Goal: Task Accomplishment & Management: Use online tool/utility

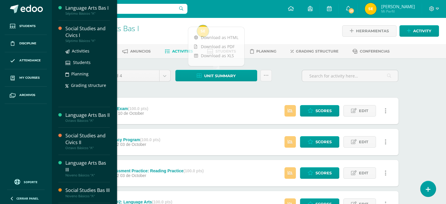
click at [71, 31] on div "Social Studies and Civics I" at bounding box center [87, 31] width 45 height 13
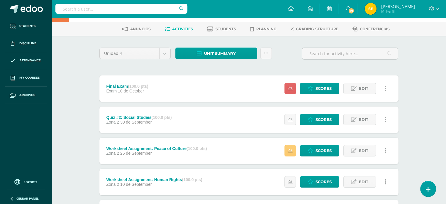
scroll to position [25, 0]
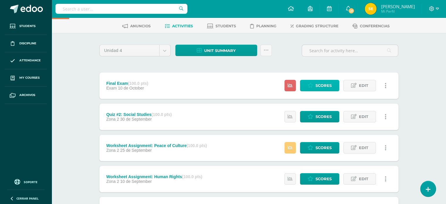
click at [325, 86] on span "Scores" at bounding box center [324, 85] width 16 height 11
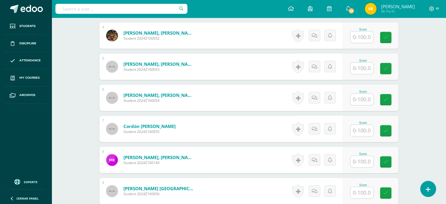
scroll to position [283, 0]
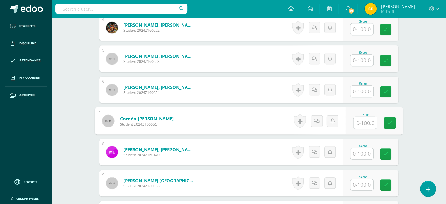
click at [358, 122] on input "text" at bounding box center [364, 123] width 23 height 12
type input "84"
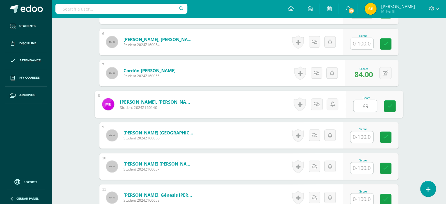
scroll to position [333, 0]
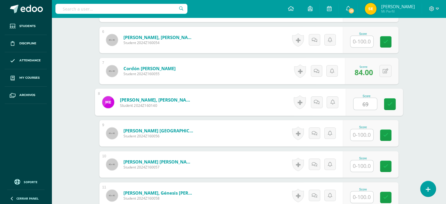
type input "6"
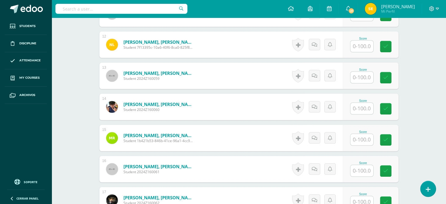
scroll to position [515, 0]
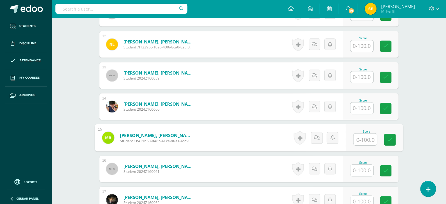
click at [361, 139] on input "text" at bounding box center [364, 139] width 23 height 12
type input "69"
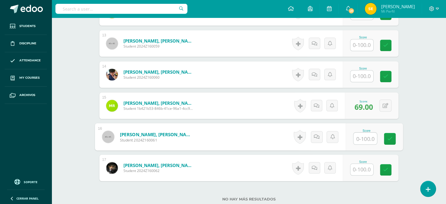
scroll to position [562, 0]
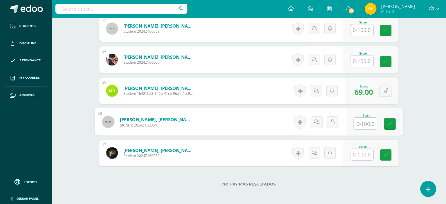
click at [368, 122] on input "text" at bounding box center [364, 124] width 23 height 12
type input "85"
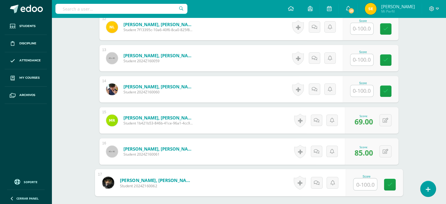
scroll to position [531, 0]
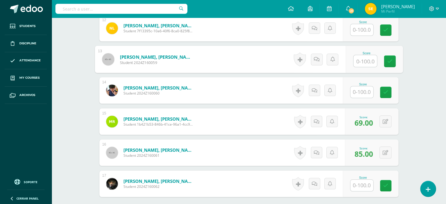
click at [366, 61] on input "text" at bounding box center [364, 61] width 23 height 12
type input "69"
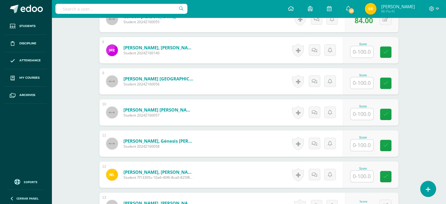
scroll to position [384, 0]
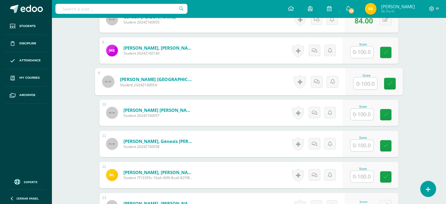
click at [366, 79] on input "text" at bounding box center [364, 83] width 23 height 12
type input "90"
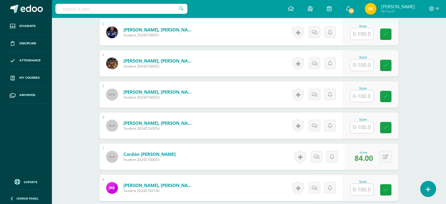
scroll to position [225, 0]
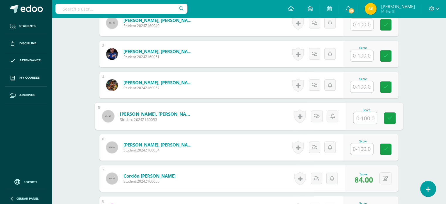
click at [365, 119] on input "text" at bounding box center [364, 118] width 23 height 12
type input "49"
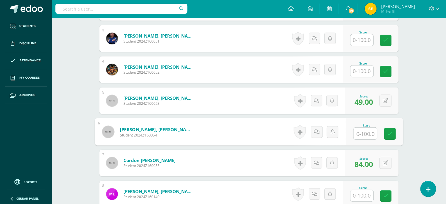
scroll to position [242, 0]
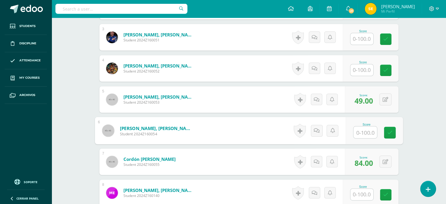
click at [371, 133] on input "text" at bounding box center [364, 132] width 23 height 12
type input "30"
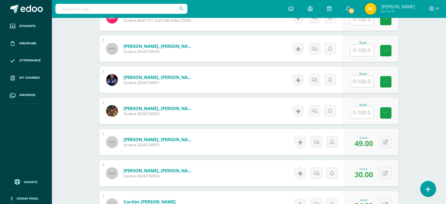
scroll to position [199, 0]
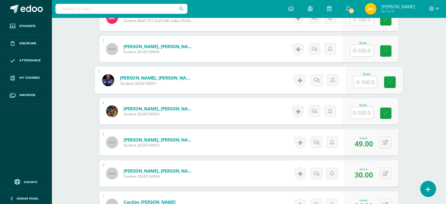
click at [367, 79] on input "text" at bounding box center [364, 82] width 23 height 12
type input "74"
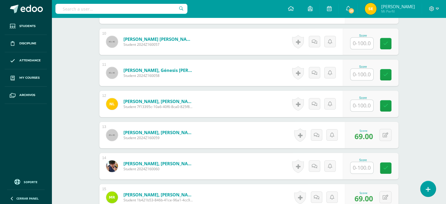
scroll to position [456, 0]
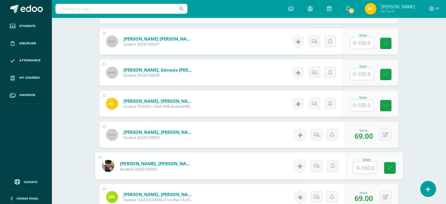
click at [360, 162] on input "text" at bounding box center [364, 168] width 23 height 12
type input "68"
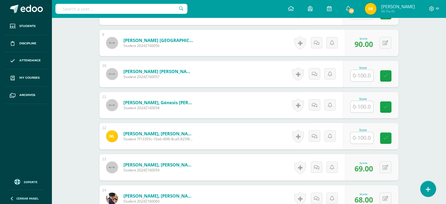
scroll to position [417, 0]
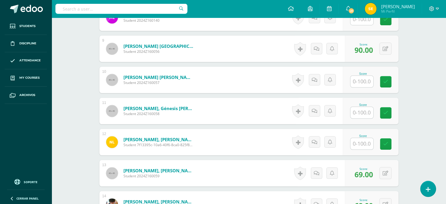
click at [361, 141] on input "text" at bounding box center [362, 143] width 23 height 11
type input "61"
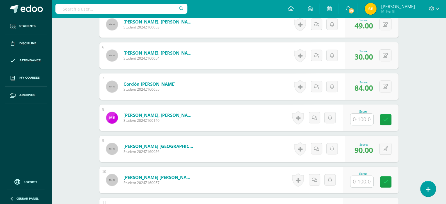
scroll to position [332, 0]
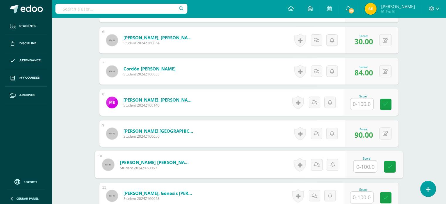
click at [371, 165] on input "text" at bounding box center [364, 166] width 23 height 12
type input "62"
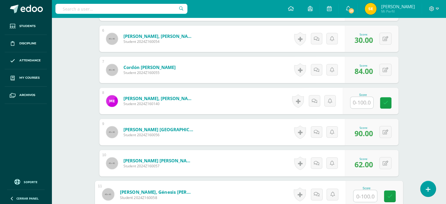
scroll to position [334, 0]
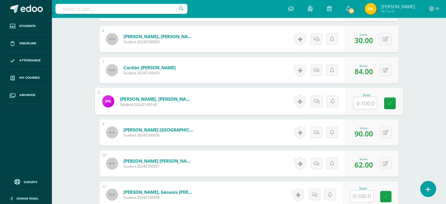
click at [366, 100] on input "text" at bounding box center [364, 103] width 23 height 12
type input "94"
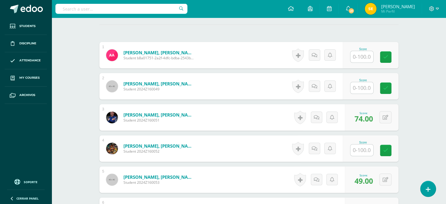
scroll to position [161, 0]
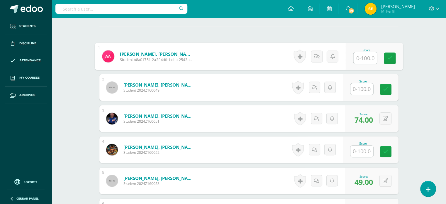
click at [370, 59] on input "text" at bounding box center [364, 58] width 23 height 12
type input "88"
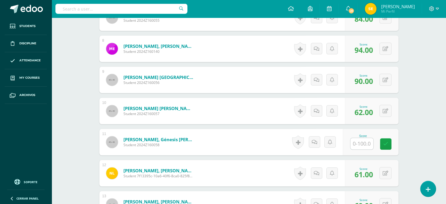
scroll to position [386, 0]
click at [359, 143] on input "text" at bounding box center [364, 144] width 23 height 12
type input "100"
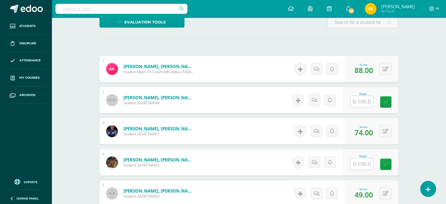
scroll to position [140, 0]
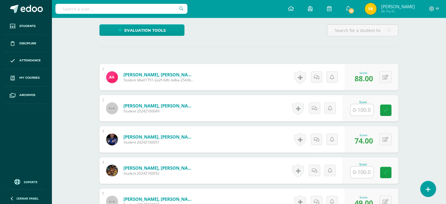
click at [366, 110] on input "text" at bounding box center [362, 109] width 23 height 11
type input "43"
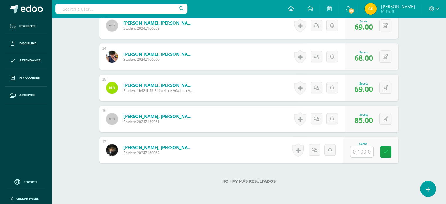
scroll to position [565, 0]
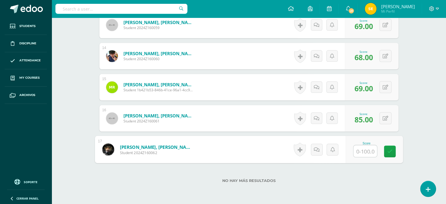
click at [357, 150] on input "text" at bounding box center [364, 151] width 23 height 12
type input "85"
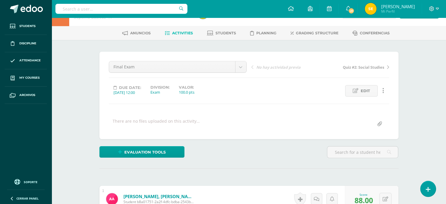
scroll to position [0, 0]
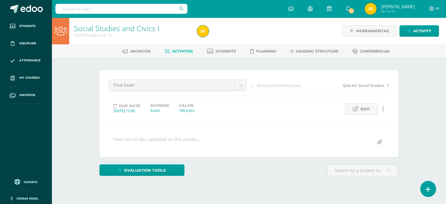
click at [174, 49] on span "Activities" at bounding box center [182, 51] width 21 height 4
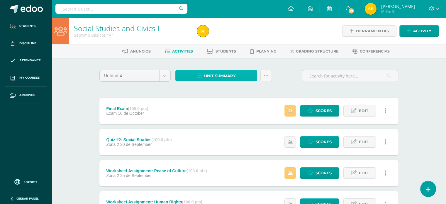
click at [207, 75] on span "Unit summary" at bounding box center [220, 75] width 32 height 11
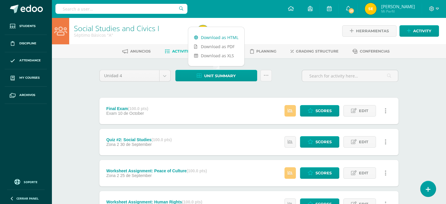
click at [228, 38] on link "Download as HTML" at bounding box center [216, 37] width 56 height 9
